Goal: Complete application form

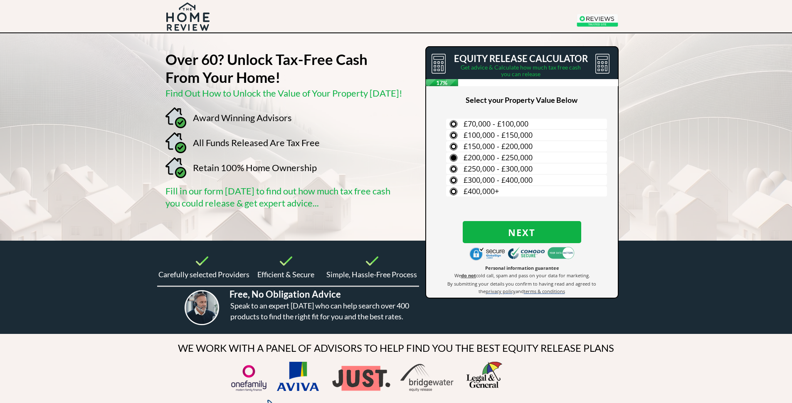
click at [463, 156] on label "£200,000 - £250,000" at bounding box center [526, 157] width 161 height 10
click at [0, 0] on input "£200,000 - £250,000" at bounding box center [0, 0] width 0 height 0
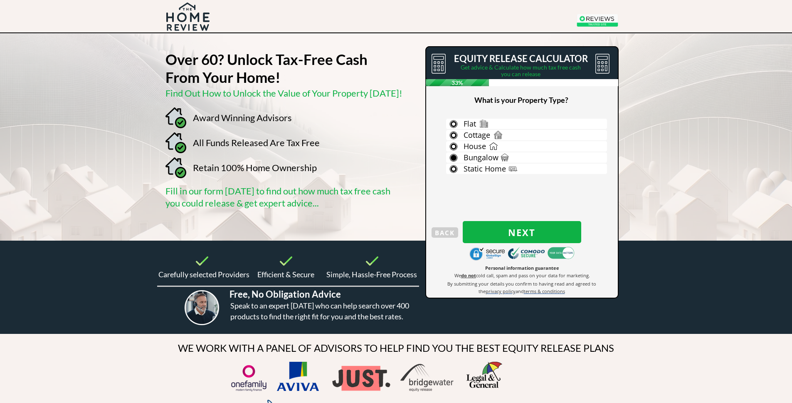
click at [506, 157] on label "Bungalow" at bounding box center [526, 157] width 161 height 10
click at [0, 0] on input "Bungalow" at bounding box center [0, 0] width 0 height 0
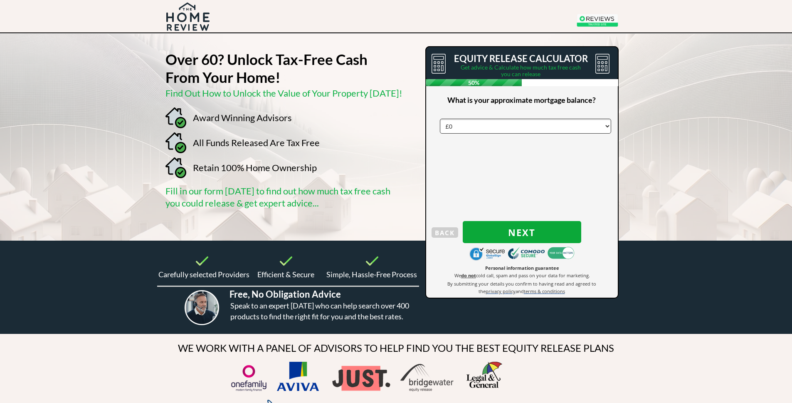
click at [499, 227] on span "Next" at bounding box center [522, 232] width 119 height 11
